Goal: Ask a question: Seek information or help from site administrators or community

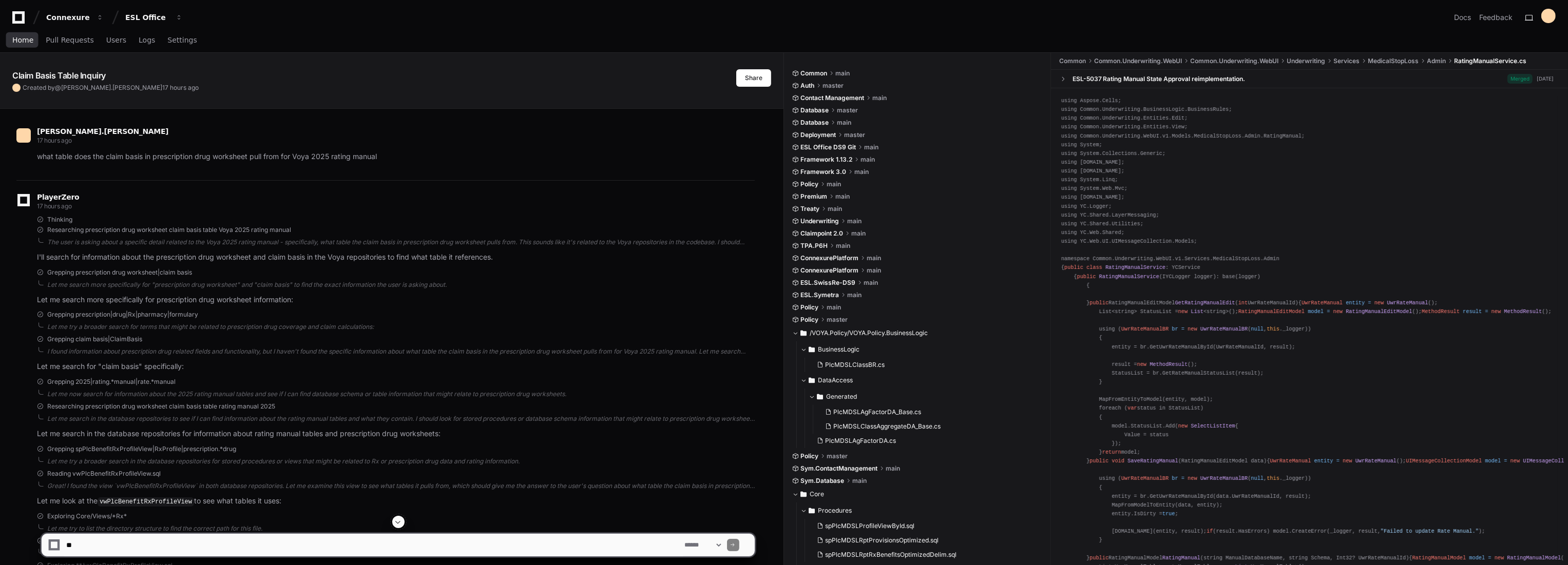
click at [28, 40] on span "Home" at bounding box center [23, 40] width 21 height 6
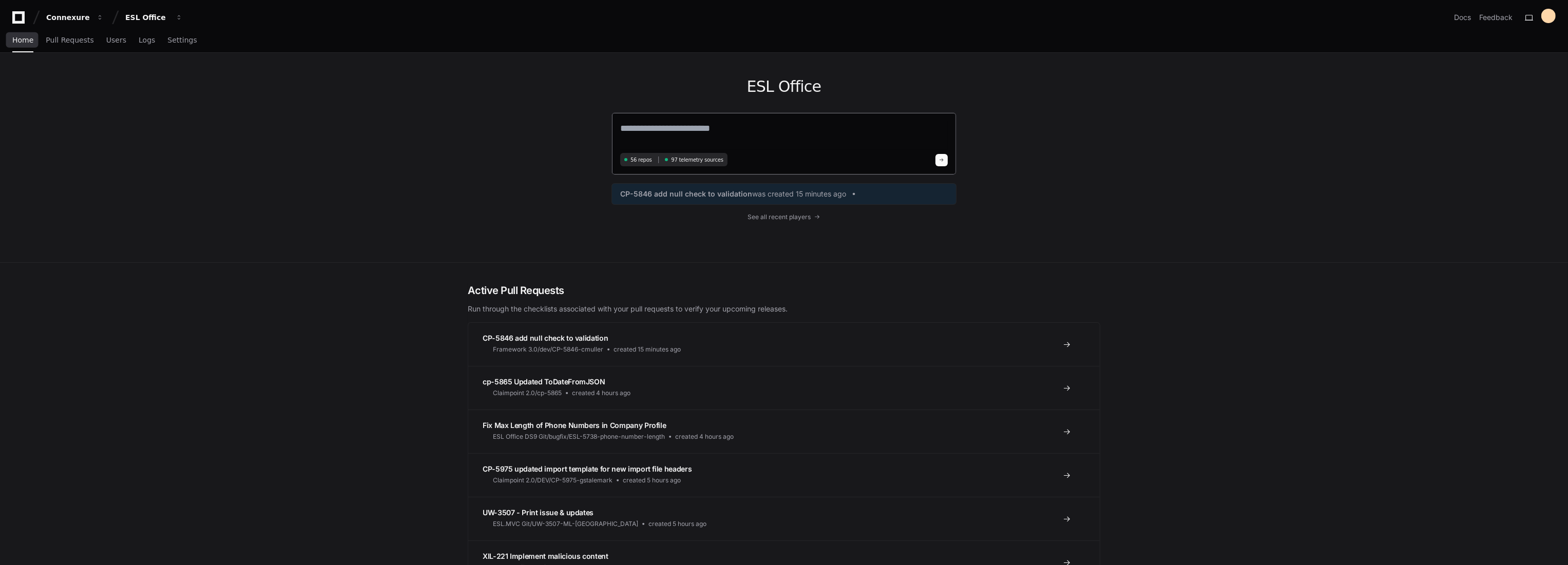
click at [687, 130] on textarea at bounding box center [784, 135] width 327 height 29
click at [682, 134] on textarea at bounding box center [784, 134] width 327 height 27
paste textarea "**********"
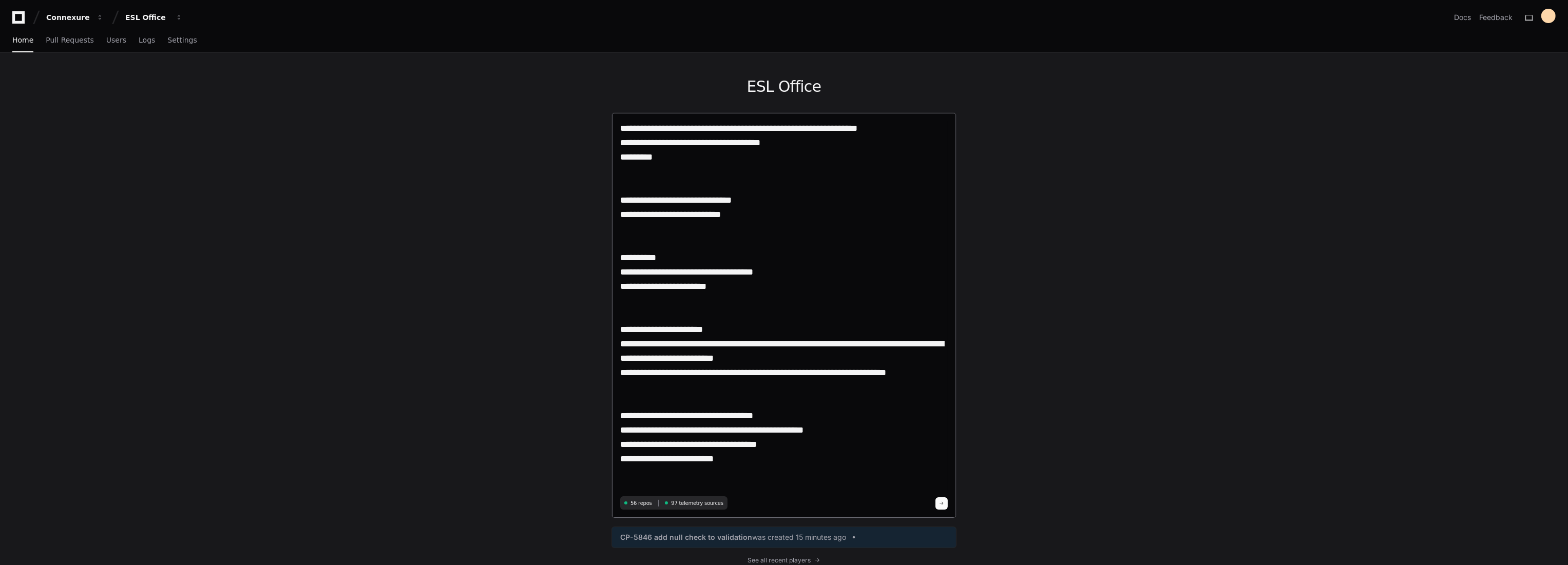
click at [717, 129] on textarea "**********" at bounding box center [784, 307] width 327 height 372
click at [764, 130] on textarea "**********" at bounding box center [784, 307] width 327 height 372
type textarea "**********"
click at [943, 499] on button at bounding box center [942, 503] width 12 height 12
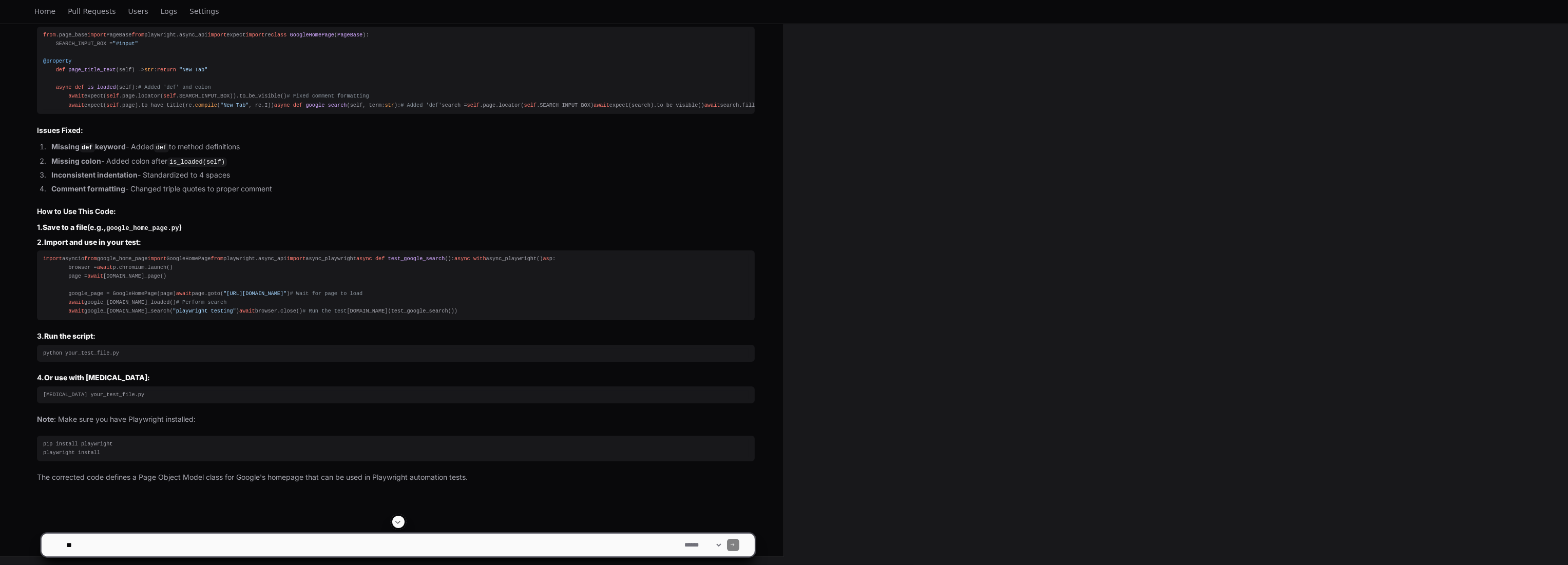
scroll to position [567, 0]
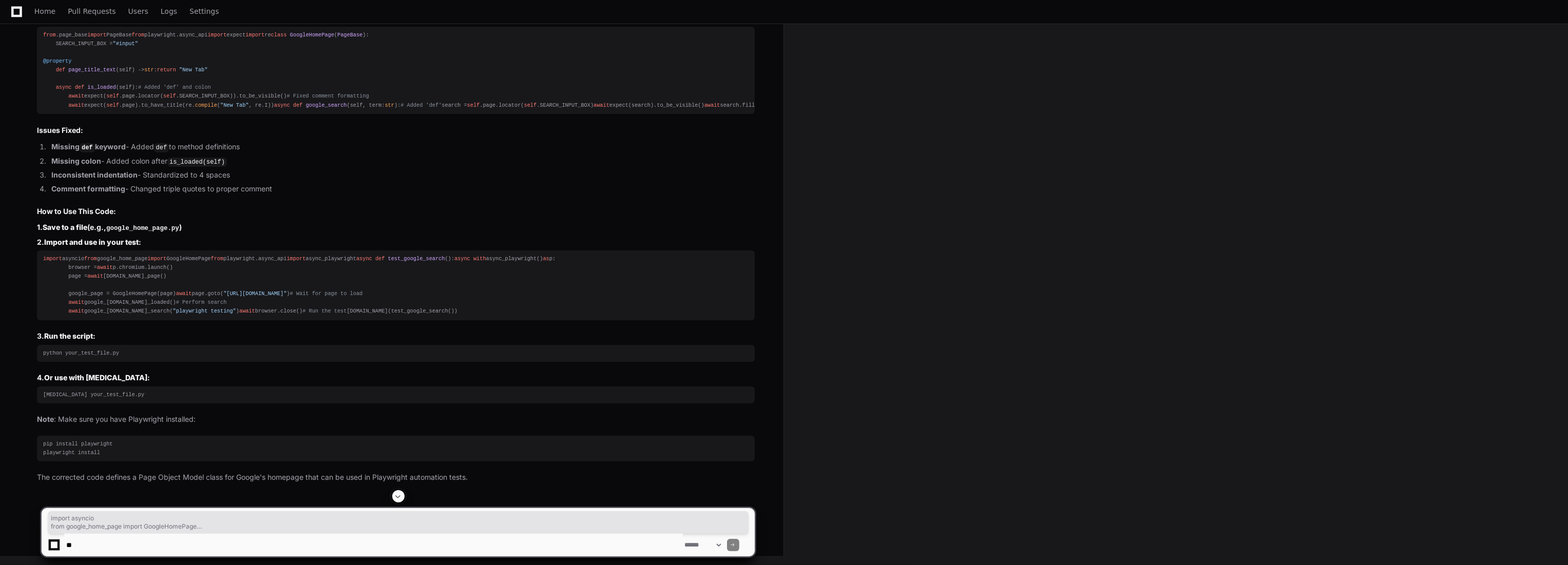
drag, startPoint x: 43, startPoint y: 238, endPoint x: 184, endPoint y: 403, distance: 217.0
click at [184, 316] on div "import asyncio from google_home_page import GoogleHomePage from playwright.asyn…" at bounding box center [396, 285] width 705 height 61
copy div "import asyncio from google_home_page import GoogleHomePage from playwright.asyn…"
click at [664, 103] on article "Looking at your Python code, there are a few syntax issues that need to be fixe…" at bounding box center [396, 244] width 718 height 479
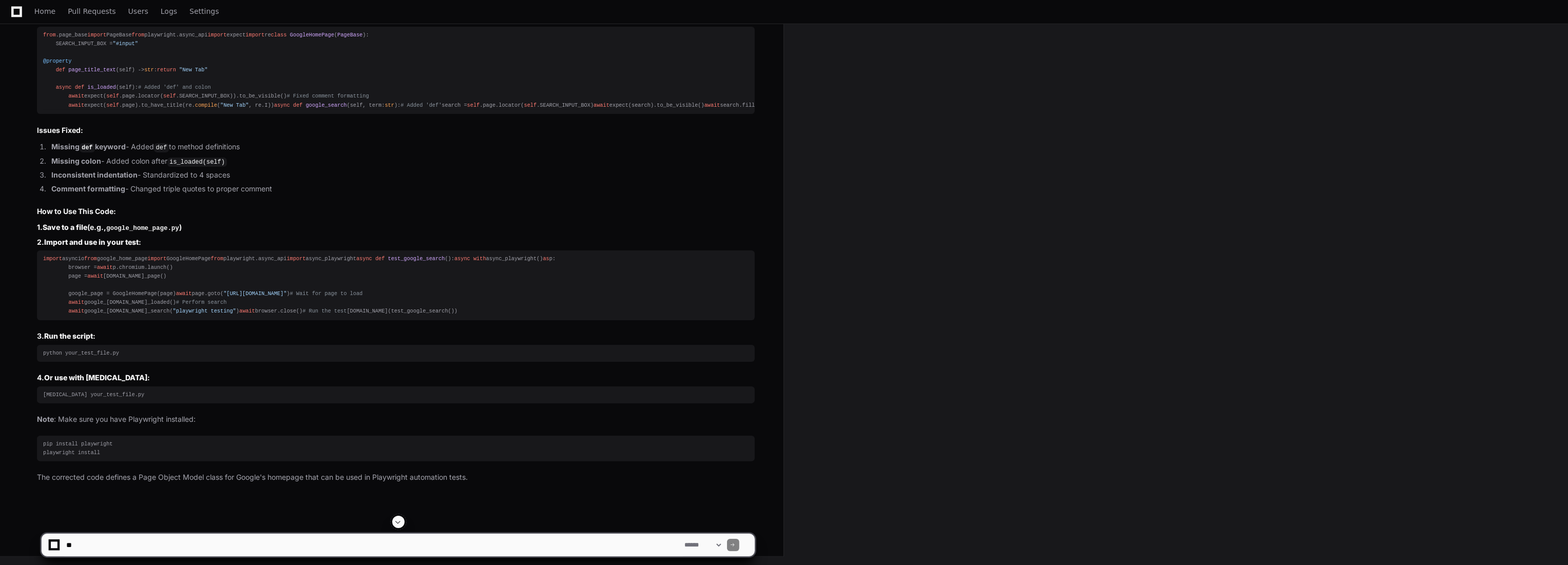
scroll to position [681, 0]
click at [228, 513] on div "[PERSON_NAME].[PERSON_NAME] a few seconds ago How do I send this python command…" at bounding box center [391, 109] width 783 height 893
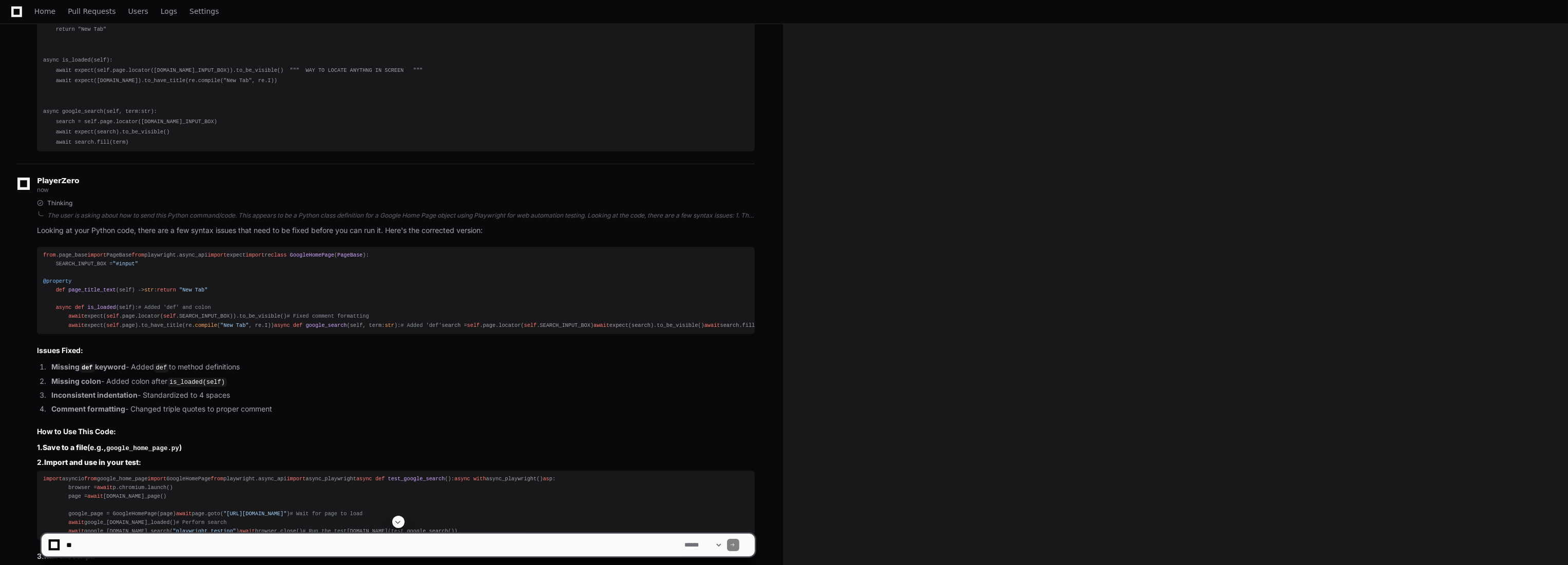
scroll to position [0, 0]
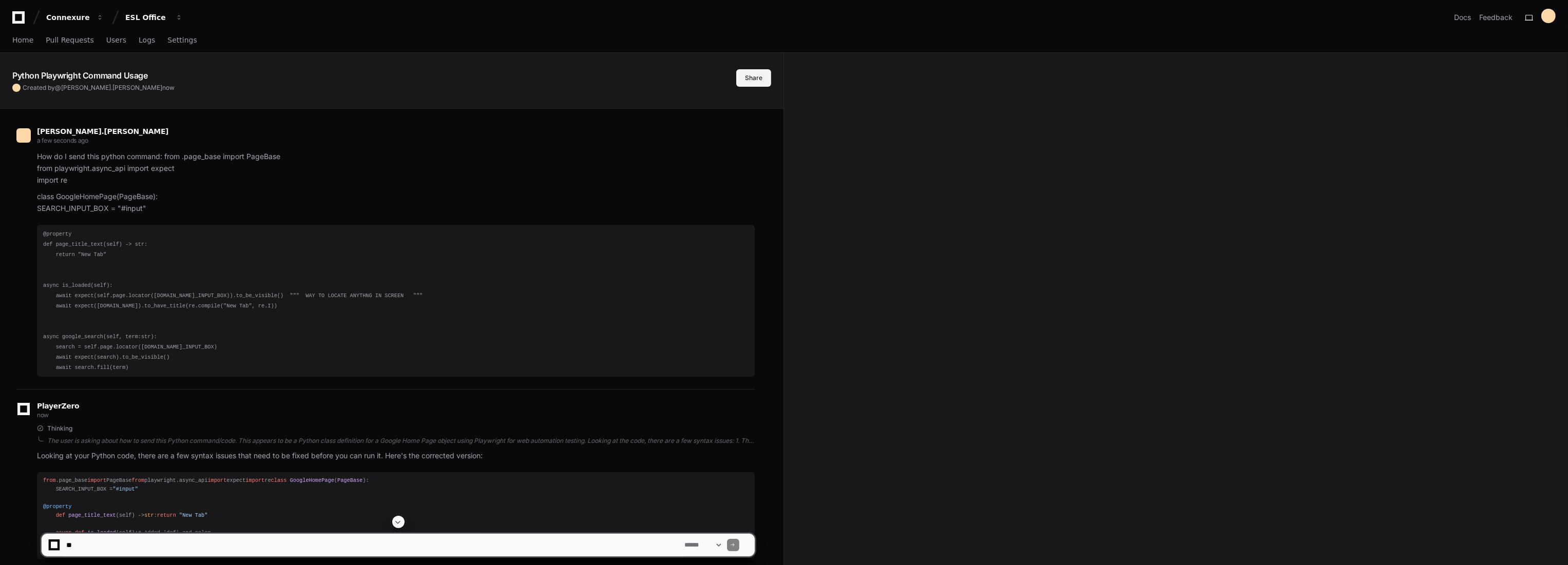
click at [758, 77] on button "Share" at bounding box center [754, 78] width 35 height 18
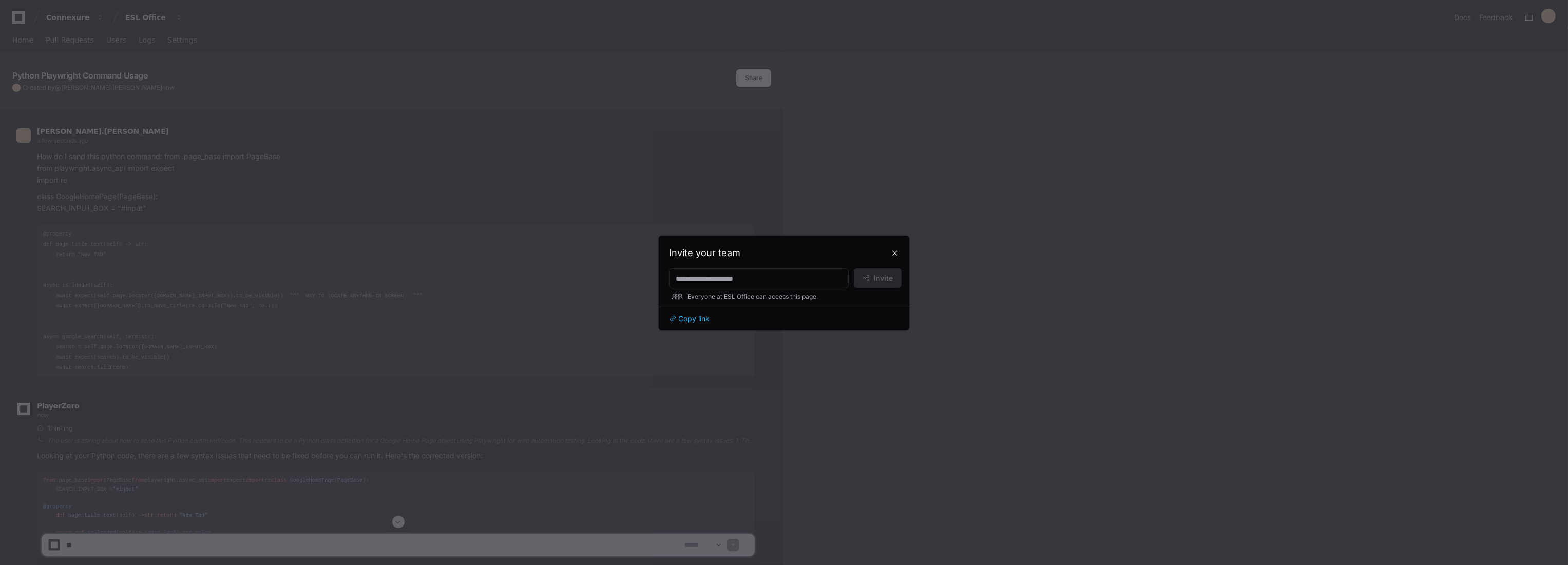
click at [865, 143] on div at bounding box center [784, 282] width 1568 height 565
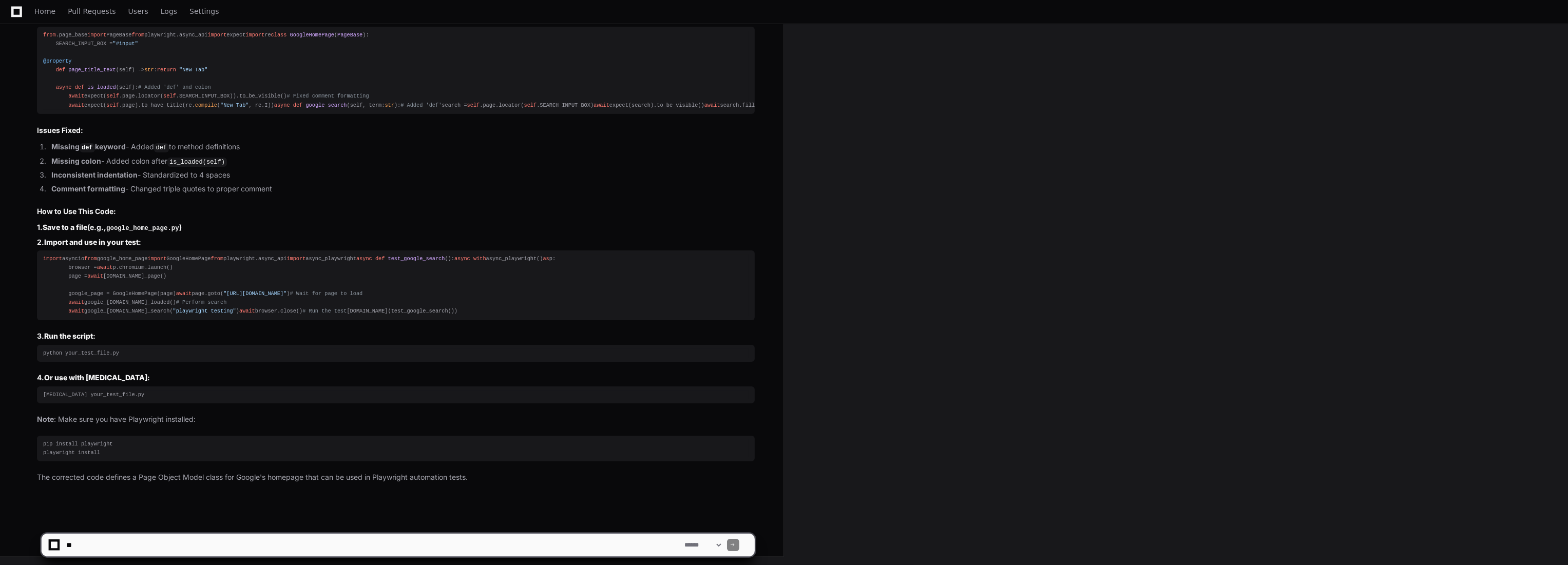
scroll to position [453, 0]
click at [61, 316] on div "import asyncio from google_home_page import GoogleHomePage from playwright.asyn…" at bounding box center [396, 285] width 705 height 61
click at [61, 316] on div "import asyncio from google_home_page import GoogleHomePage from playwright.asyn…" at bounding box center [396, 285] width 705 height 61
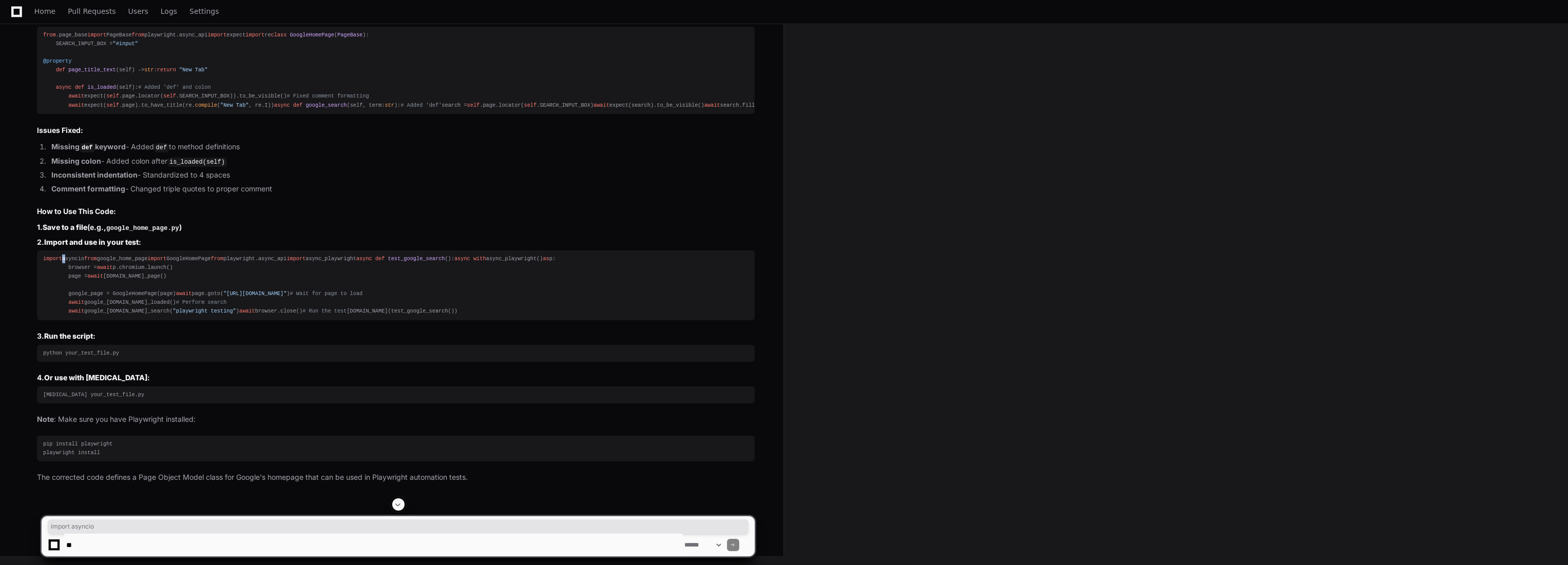
click at [61, 316] on div "import asyncio from google_home_page import GoogleHomePage from playwright.asyn…" at bounding box center [396, 285] width 705 height 61
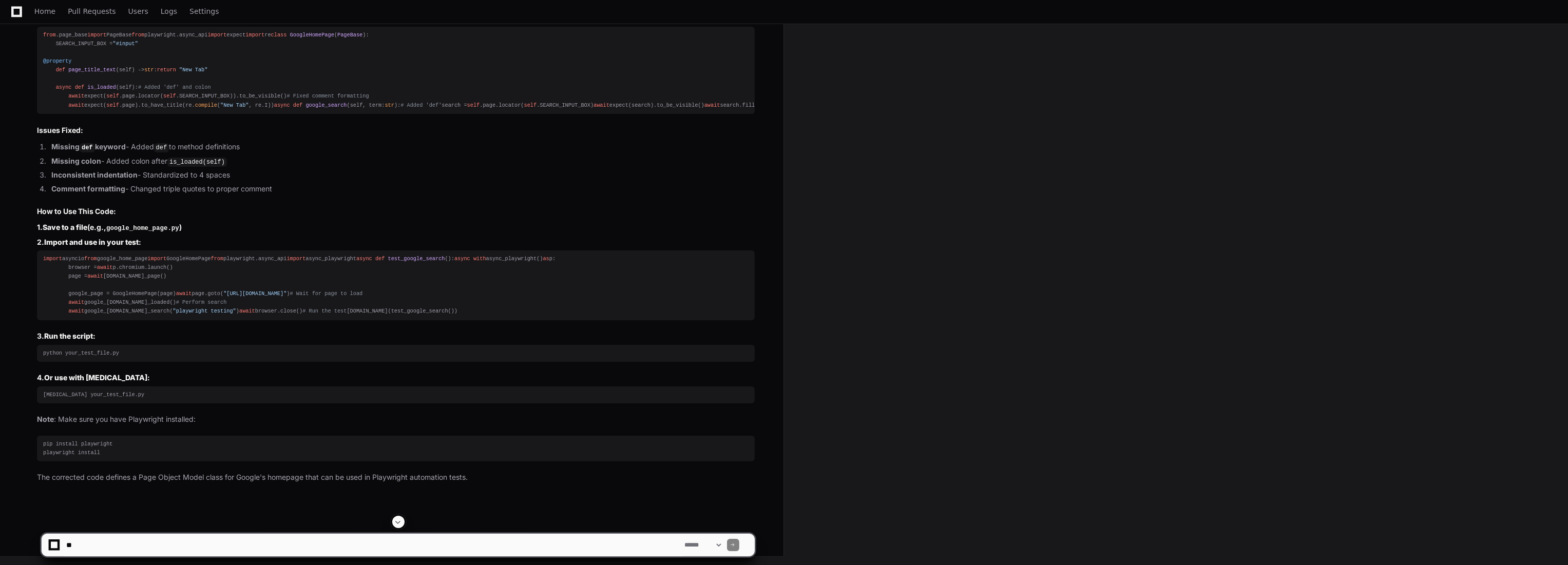
drag, startPoint x: 65, startPoint y: 353, endPoint x: 108, endPoint y: 531, distance: 183.1
click at [72, 316] on div "import asyncio from google_home_page import GoogleHomePage from playwright.asyn…" at bounding box center [396, 285] width 705 height 61
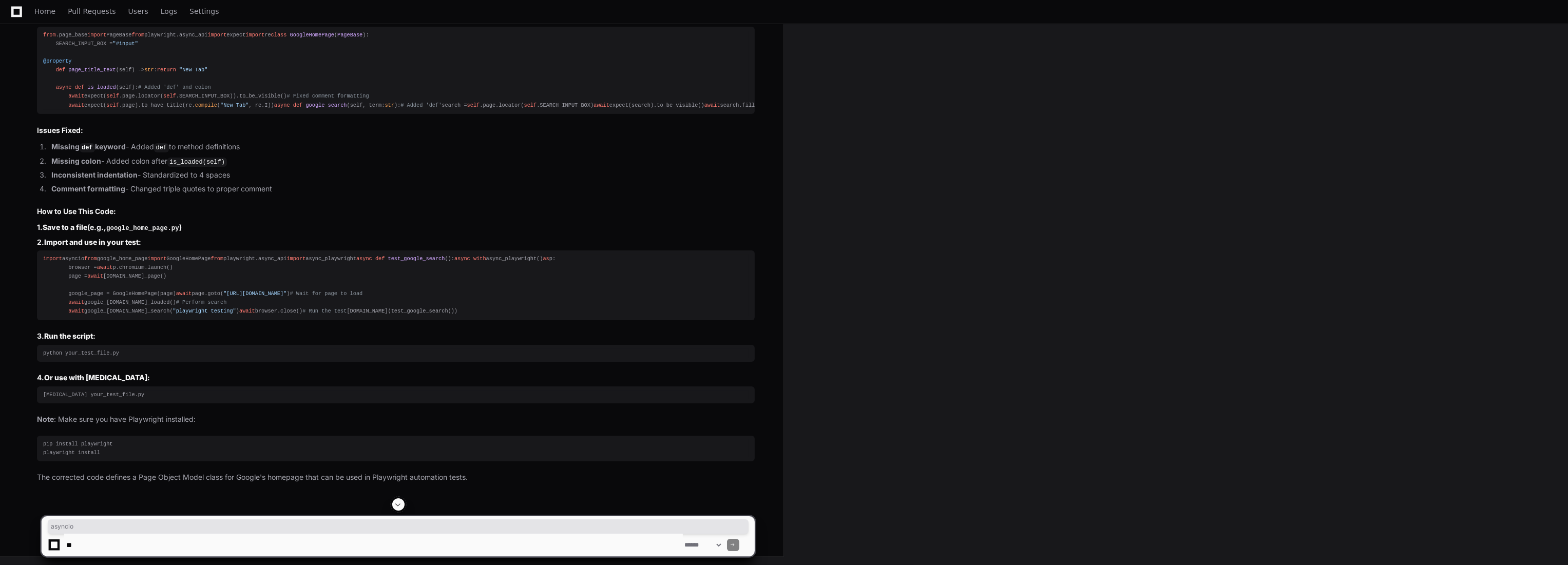
click at [72, 316] on div "import asyncio from google_home_page import GoogleHomePage from playwright.asyn…" at bounding box center [396, 285] width 705 height 61
click at [71, 316] on div "import asyncio from google_home_page import GoogleHomePage from playwright.asyn…" at bounding box center [396, 285] width 705 height 61
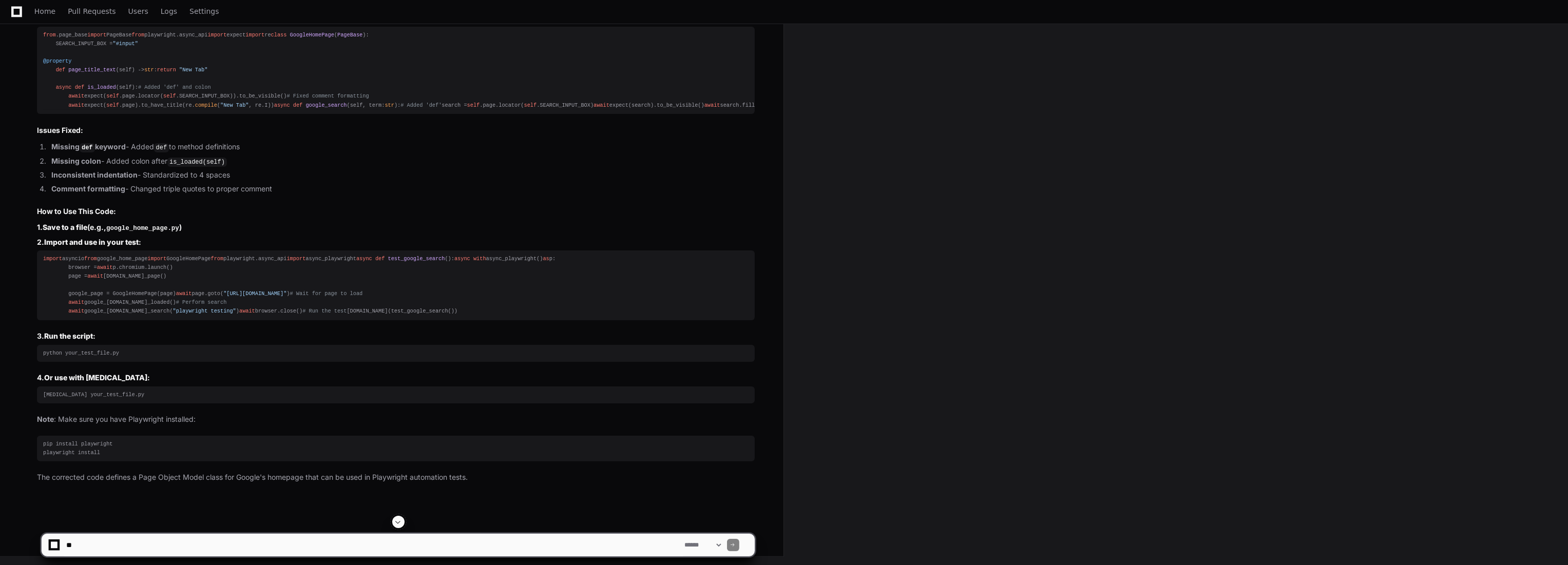
click at [71, 316] on div "import asyncio from google_home_page import GoogleHomePage from playwright.asyn…" at bounding box center [396, 285] width 705 height 61
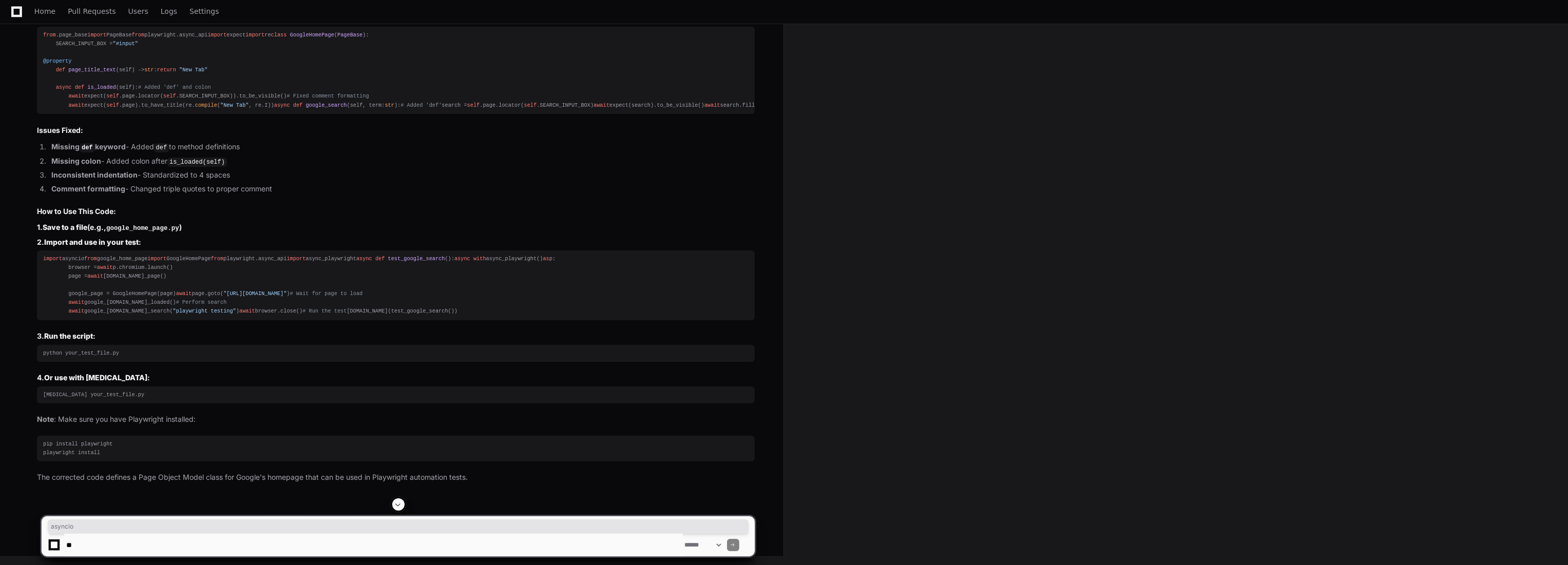
click at [71, 316] on div "import asyncio from google_home_page import GoogleHomePage from playwright.asyn…" at bounding box center [396, 285] width 705 height 61
copy div "import asyncio"
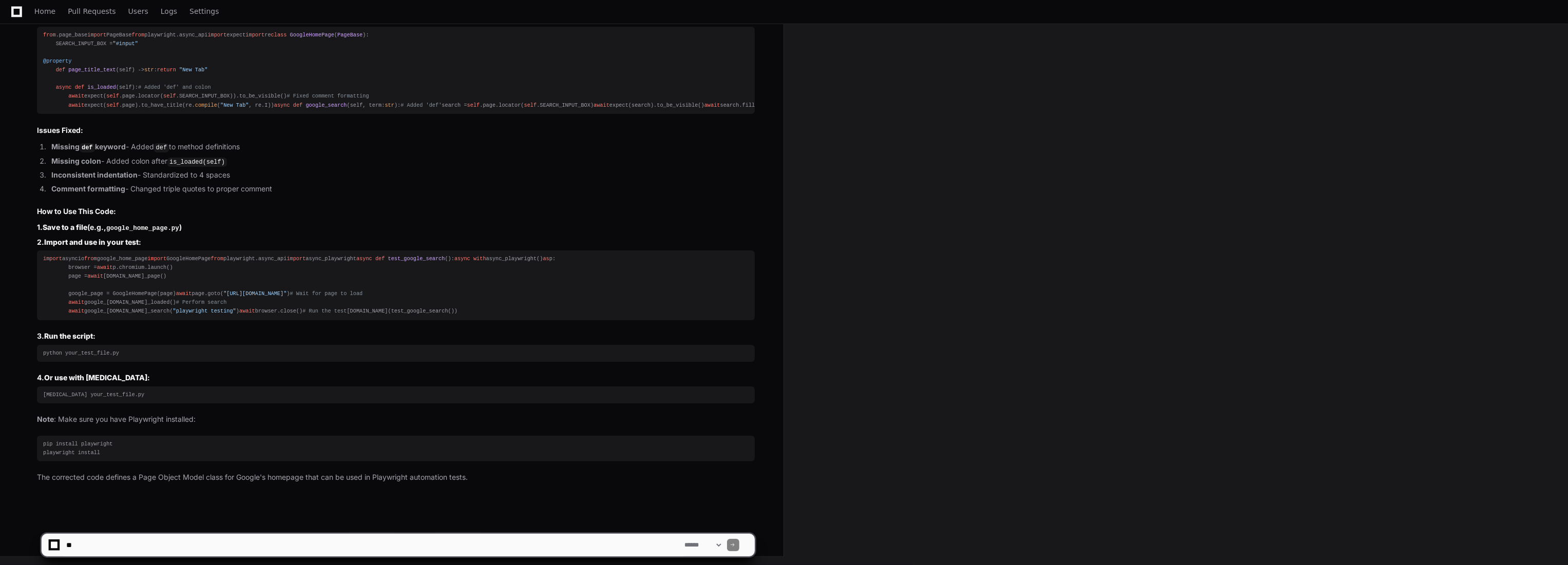
drag, startPoint x: 113, startPoint y: 538, endPoint x: 113, endPoint y: 550, distance: 12.0
click at [113, 545] on textarea at bounding box center [373, 544] width 618 height 23
paste textarea "**********"
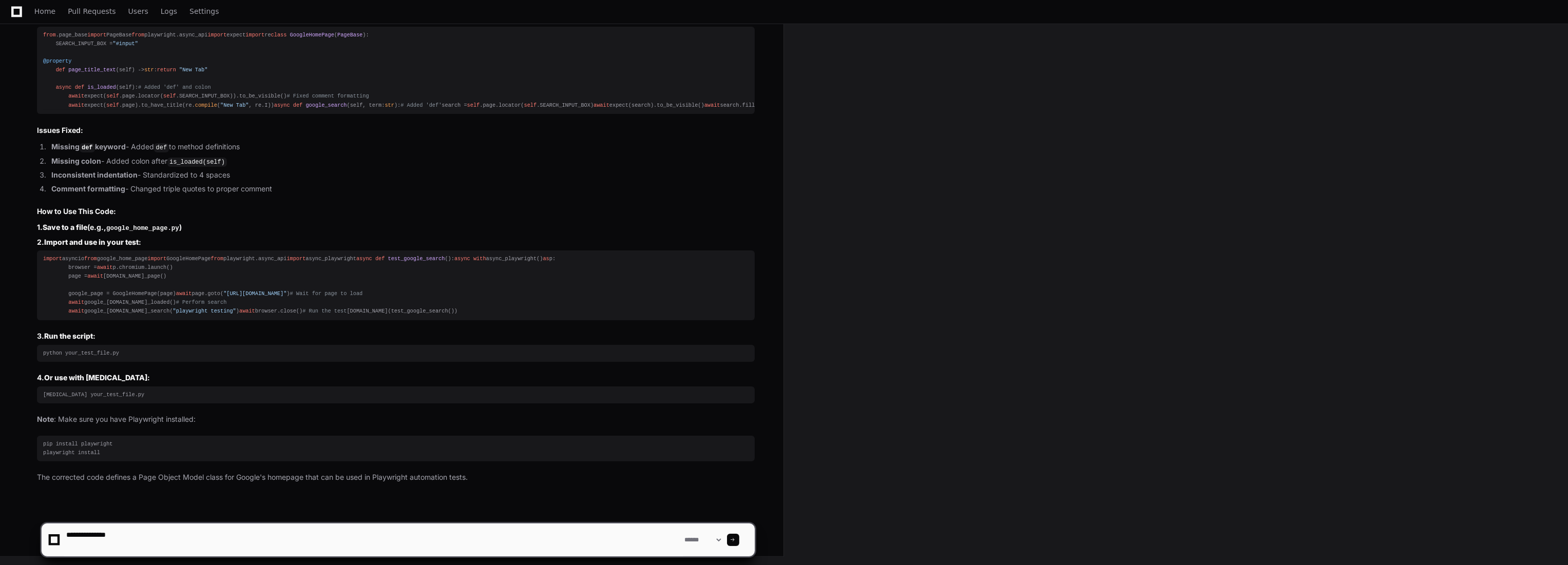
click at [66, 532] on textarea at bounding box center [373, 539] width 618 height 33
type textarea "**********"
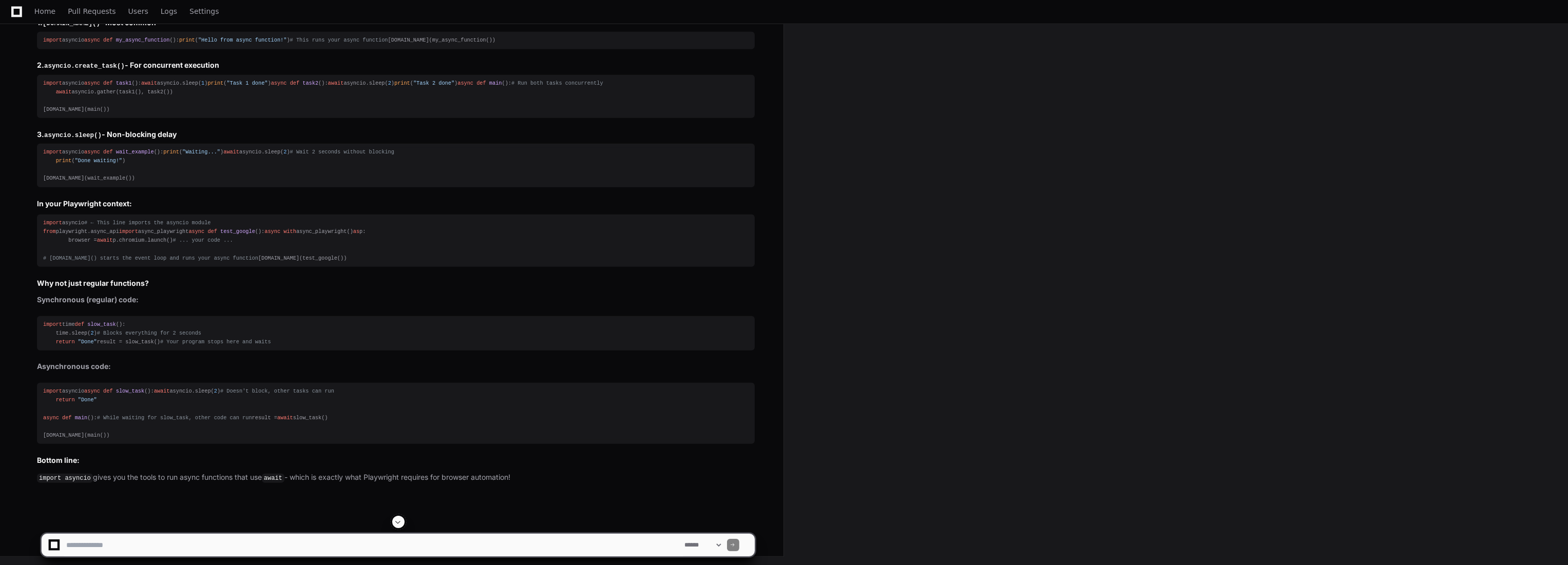
scroll to position [1768, 0]
click at [147, 549] on textarea at bounding box center [373, 544] width 618 height 23
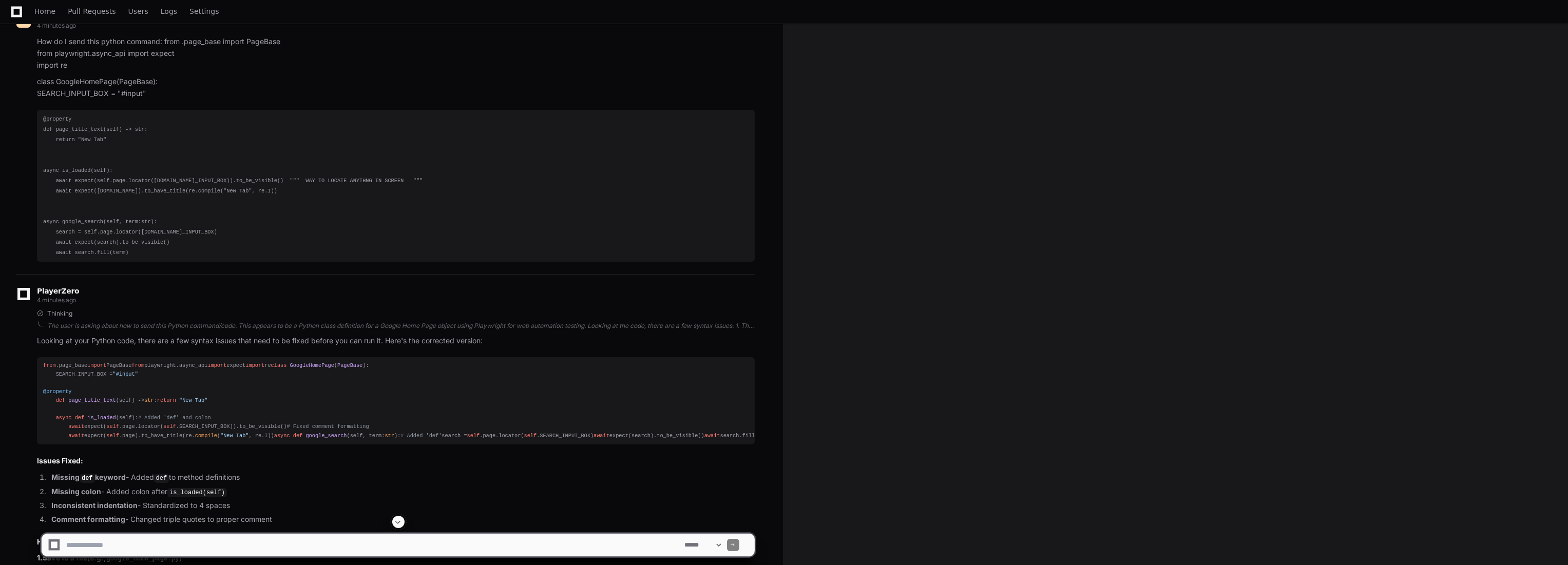
scroll to position [0, 0]
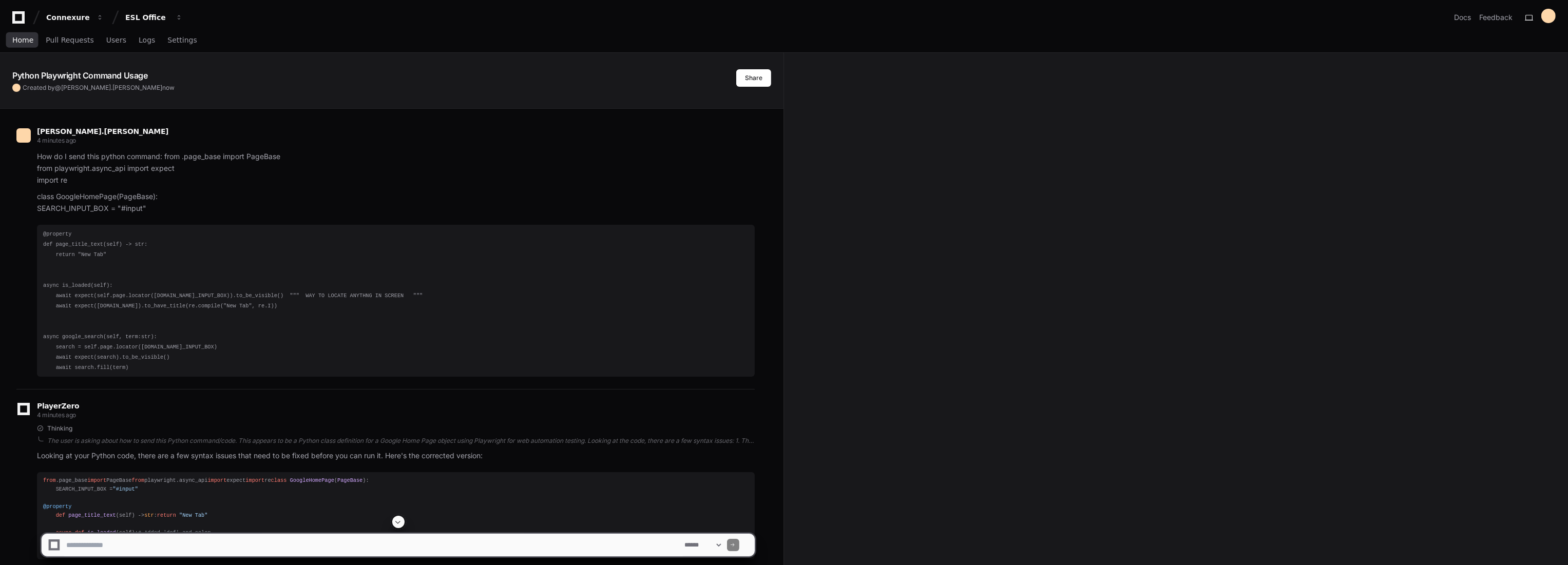
click at [23, 38] on span "Home" at bounding box center [23, 40] width 21 height 6
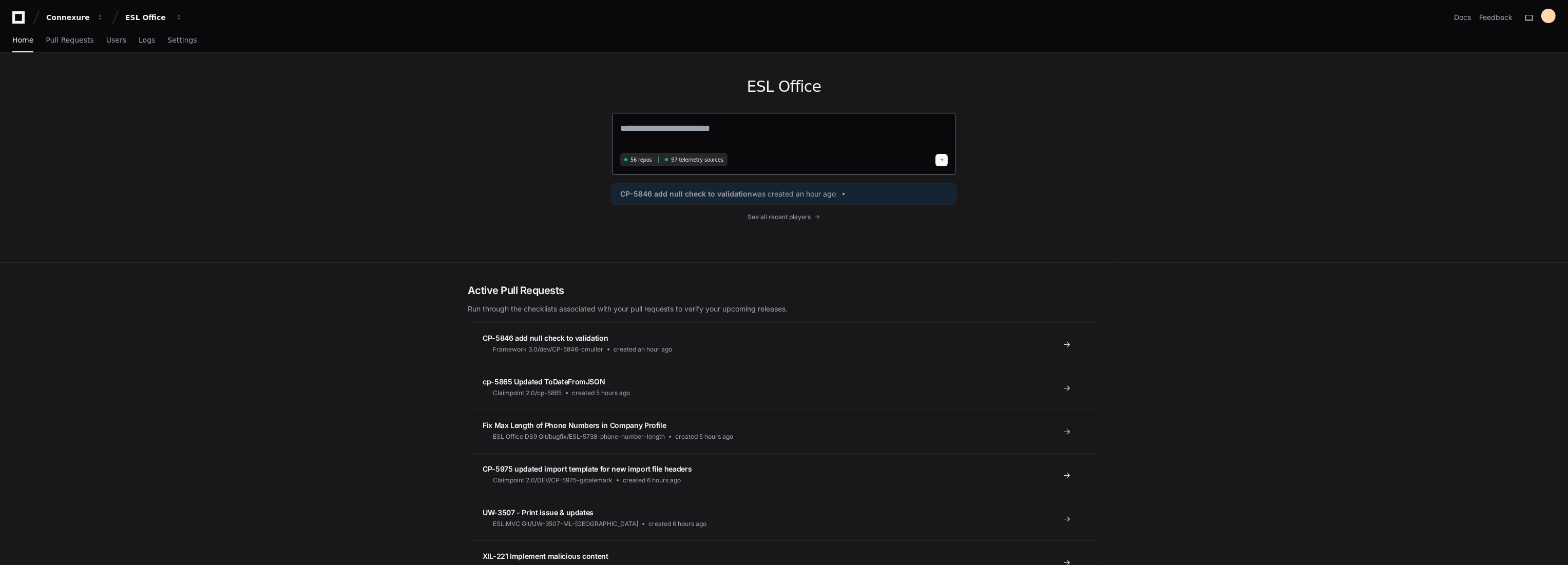
click at [721, 142] on textarea at bounding box center [784, 135] width 327 height 29
click at [668, 134] on textarea at bounding box center [784, 135] width 327 height 29
click at [621, 130] on textarea "**********" at bounding box center [784, 134] width 327 height 27
paste textarea "**********"
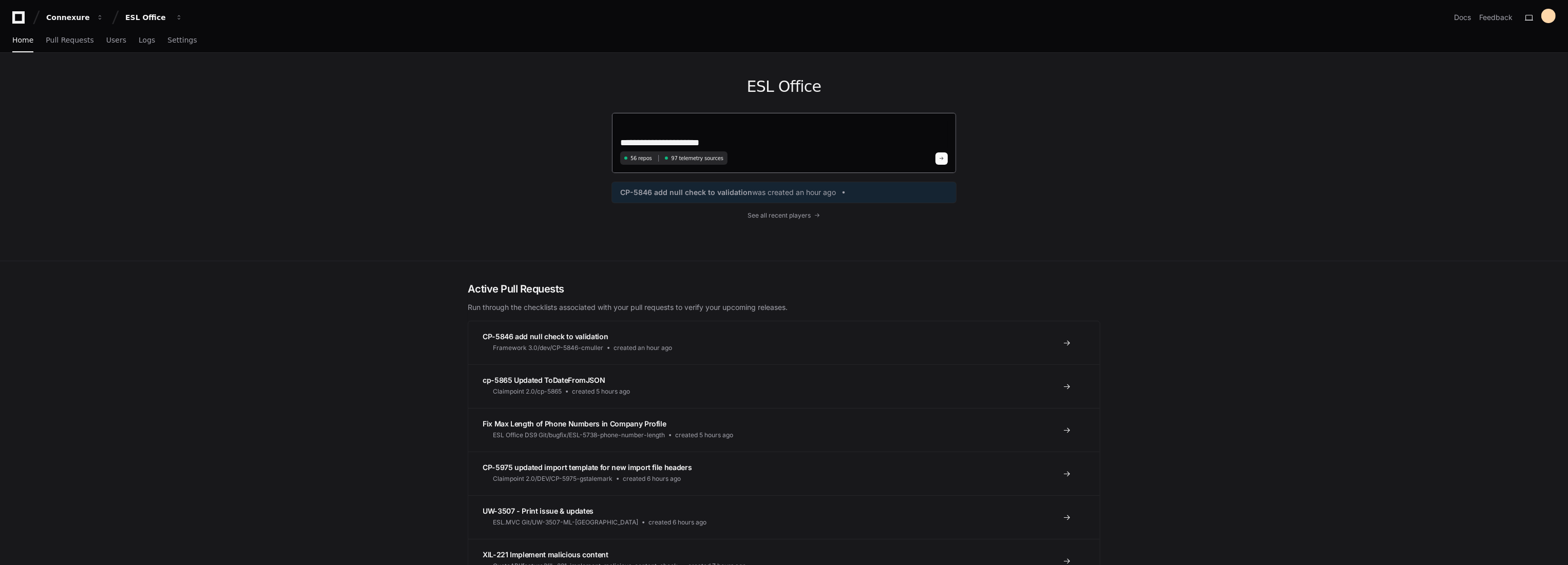
type textarea "**********"
click at [941, 156] on span at bounding box center [942, 158] width 5 height 5
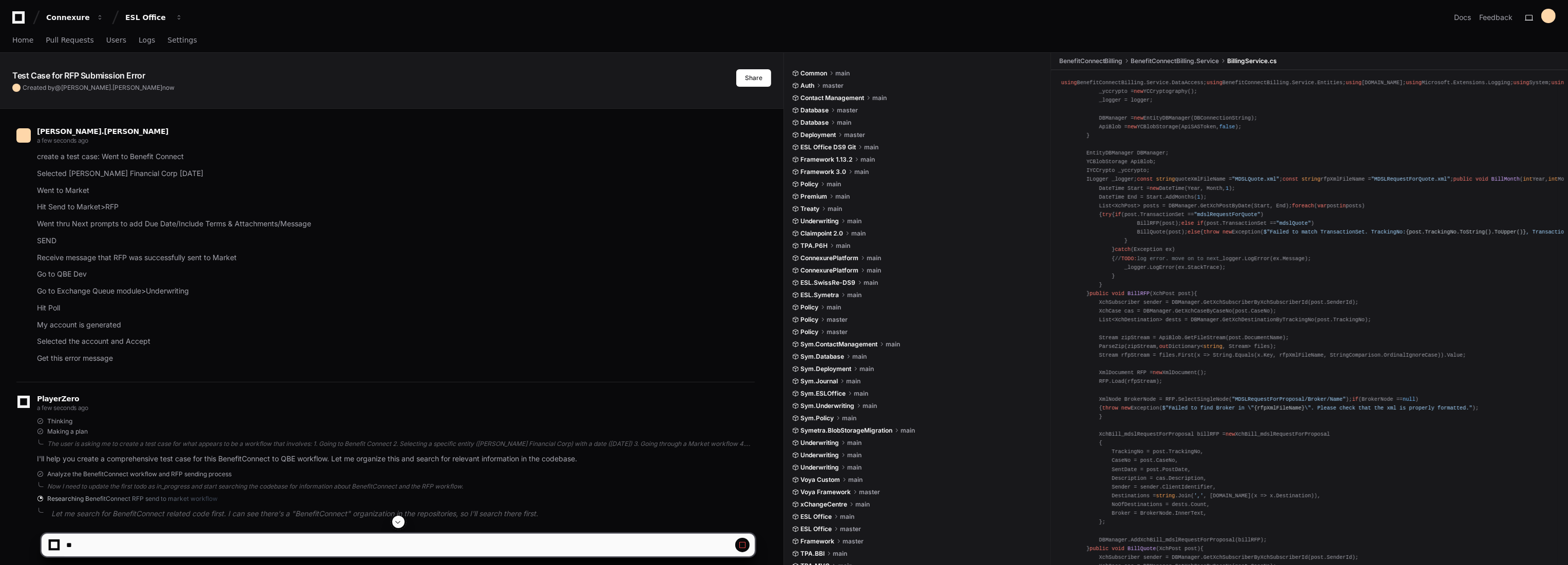
click at [398, 524] on span at bounding box center [398, 521] width 8 height 8
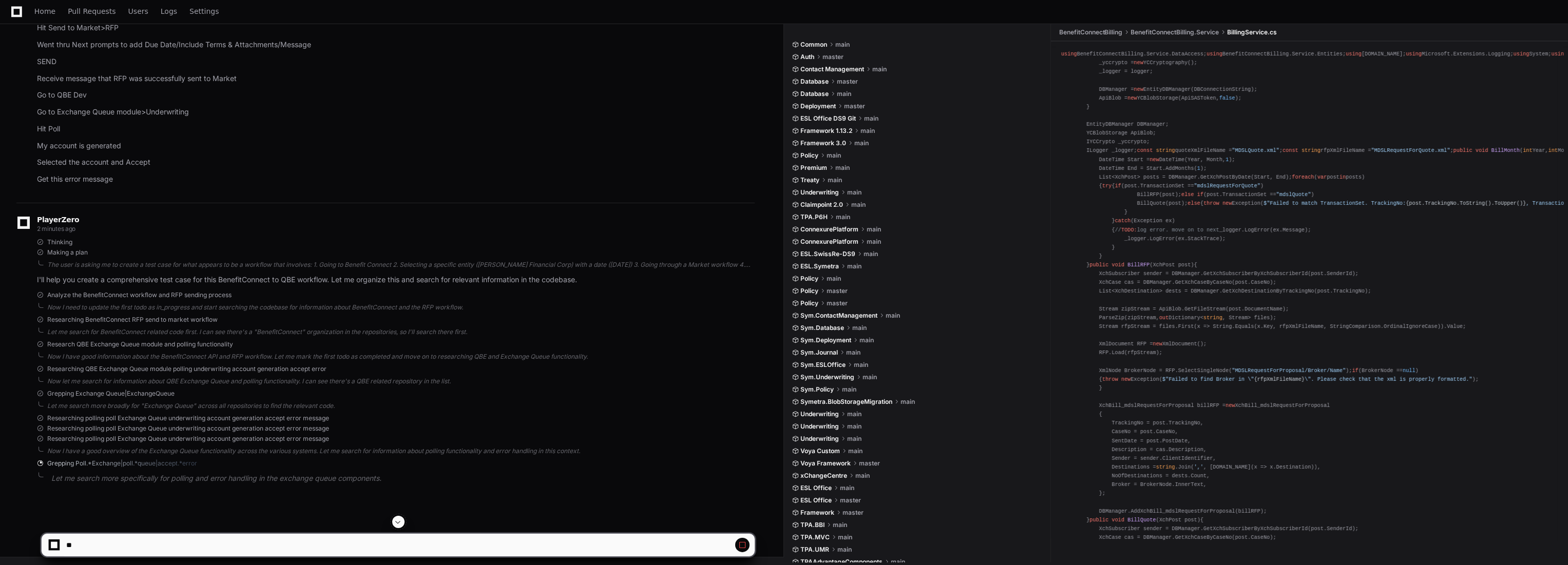
scroll to position [57, 0]
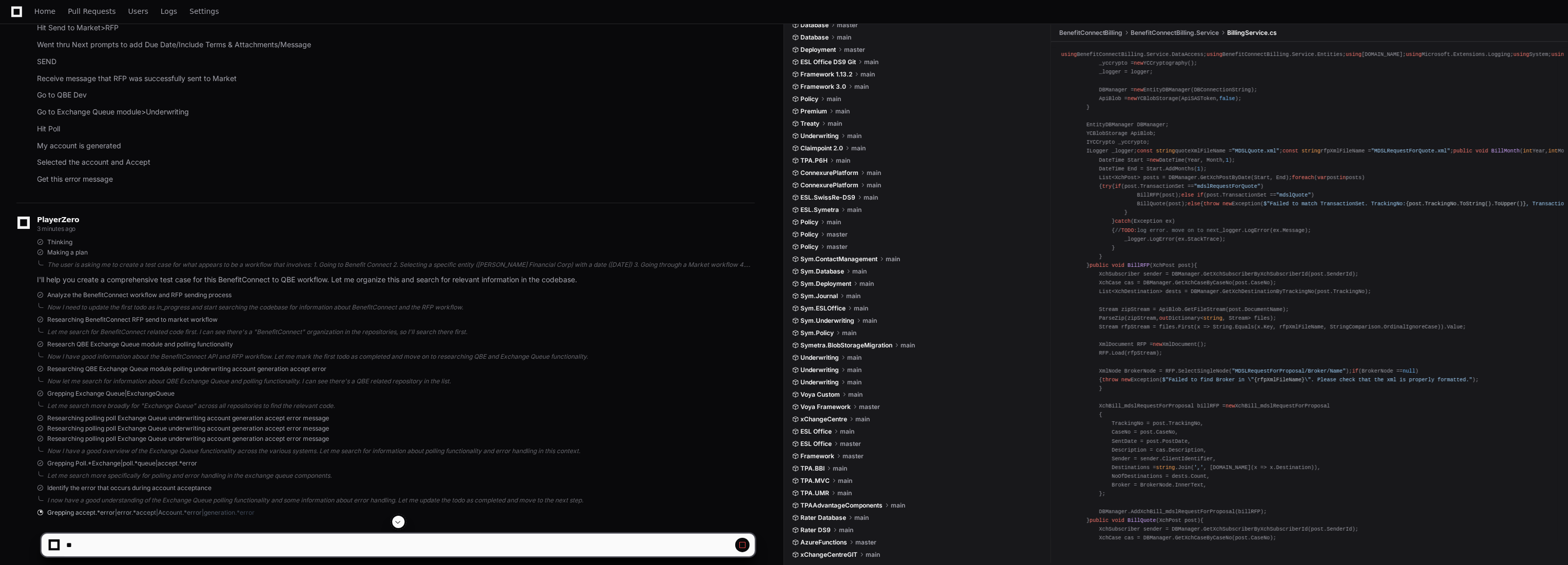
click at [313, 164] on p "Selected the account and Accept" at bounding box center [396, 162] width 718 height 12
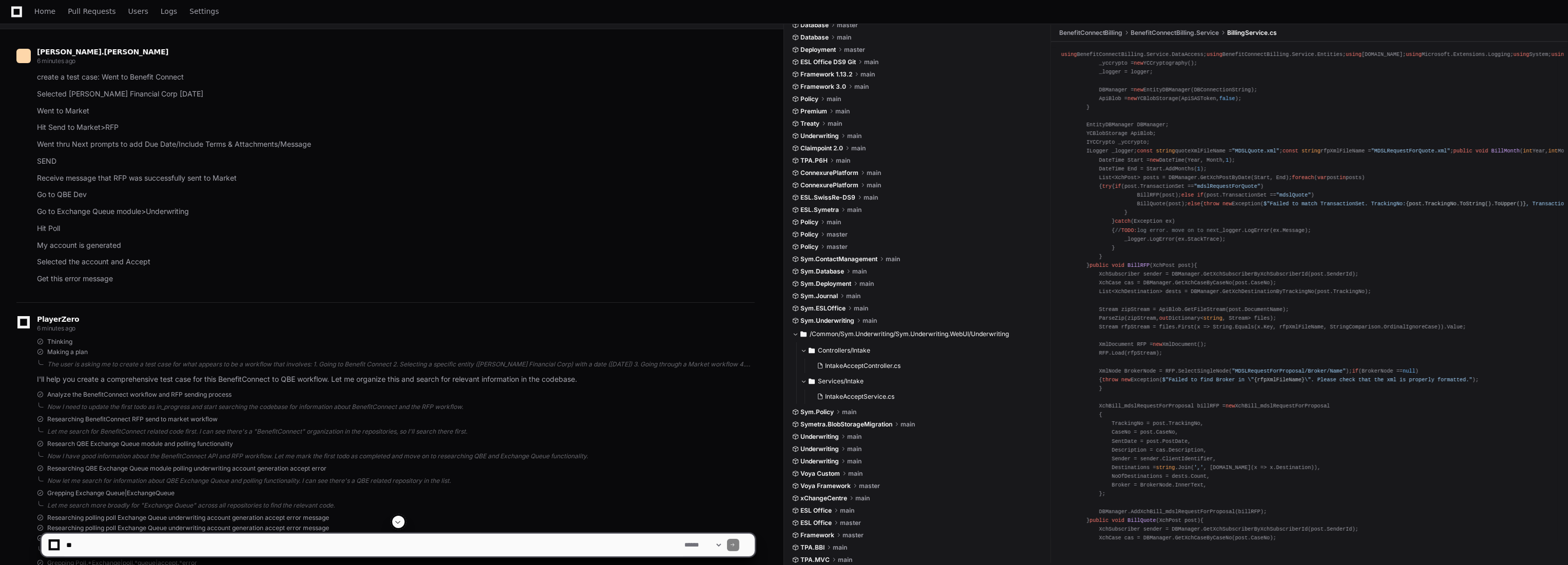
scroll to position [0, 0]
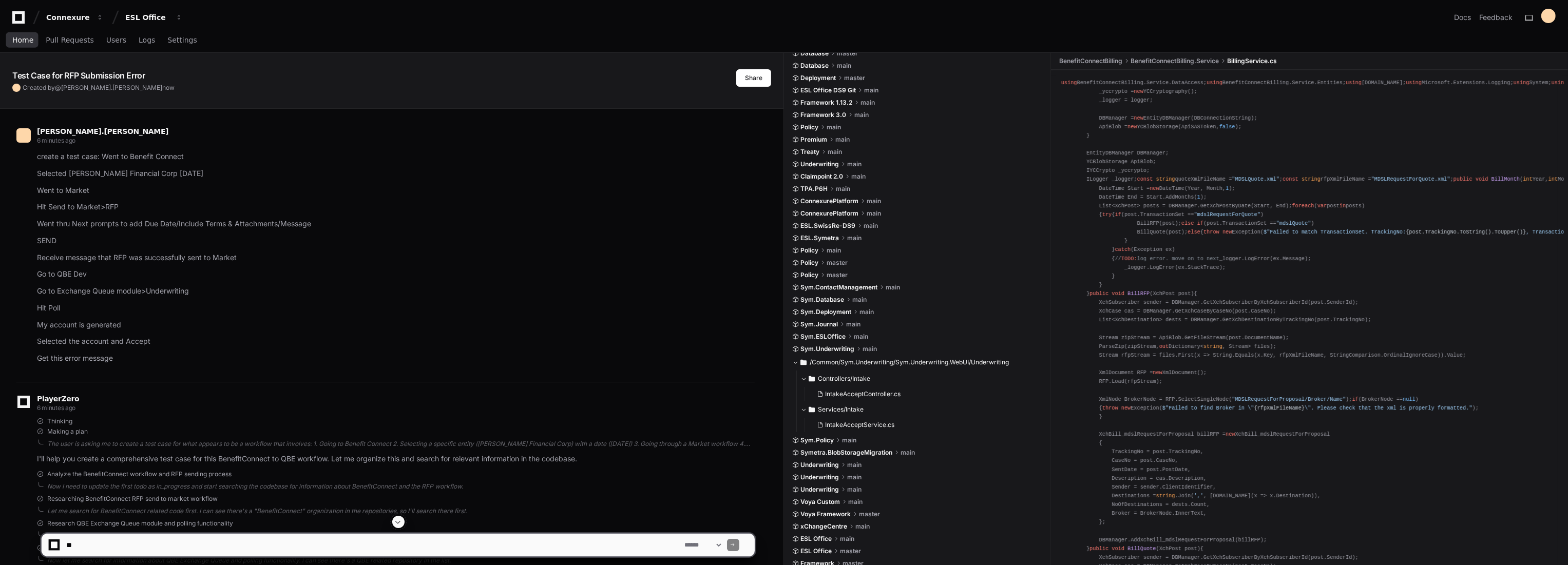
click at [15, 41] on span "Home" at bounding box center [23, 40] width 21 height 6
